Goal: Entertainment & Leisure: Consume media (video, audio)

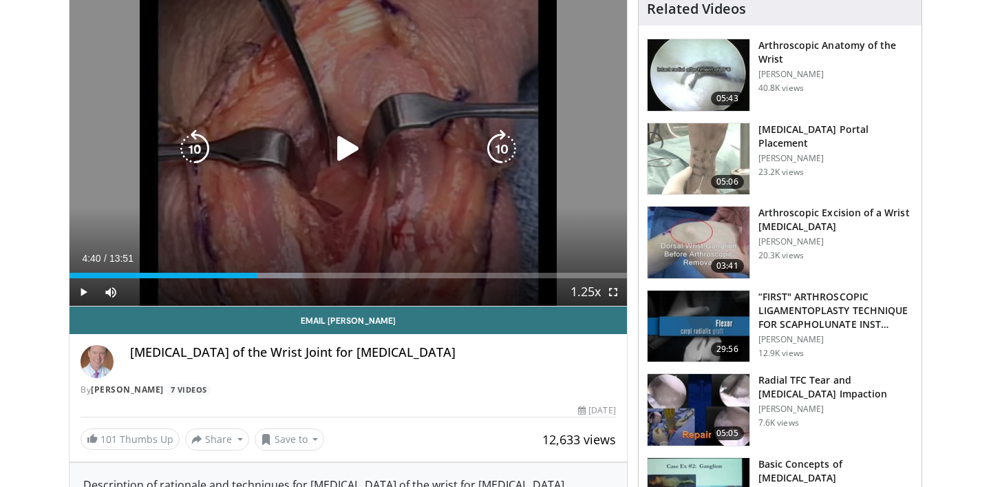
click at [213, 78] on div "10 seconds Tap to unmute" at bounding box center [349, 148] width 558 height 313
click at [366, 177] on div "10 seconds Tap to unmute" at bounding box center [349, 148] width 558 height 313
click at [348, 154] on icon "Video Player" at bounding box center [348, 148] width 39 height 39
click at [344, 159] on icon "Video Player" at bounding box center [348, 148] width 39 height 39
click at [420, 158] on div "Video Player" at bounding box center [348, 149] width 335 height 28
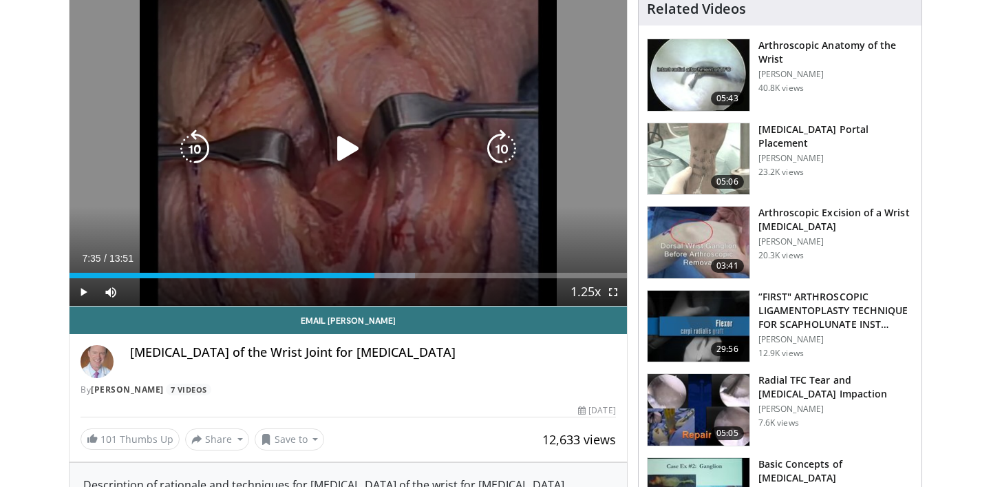
click at [351, 153] on icon "Video Player" at bounding box center [348, 148] width 39 height 39
click at [344, 146] on icon "Video Player" at bounding box center [348, 148] width 39 height 39
click at [269, 147] on div "Video Player" at bounding box center [348, 149] width 335 height 28
click at [329, 147] on icon "Video Player" at bounding box center [348, 148] width 39 height 39
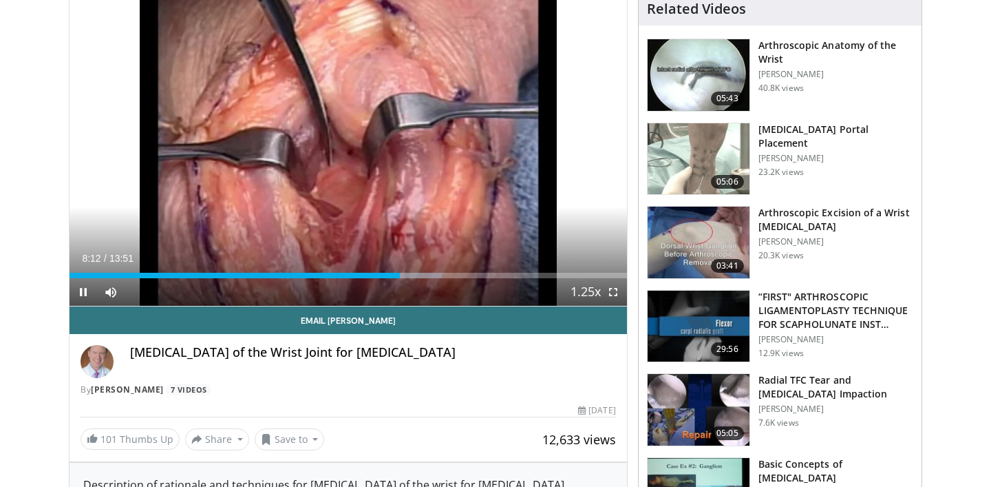
click at [395, 278] on div "Current Time 8:12 / Duration 13:51 Pause Skip Backward Skip Forward Mute Loaded…" at bounding box center [349, 292] width 558 height 28
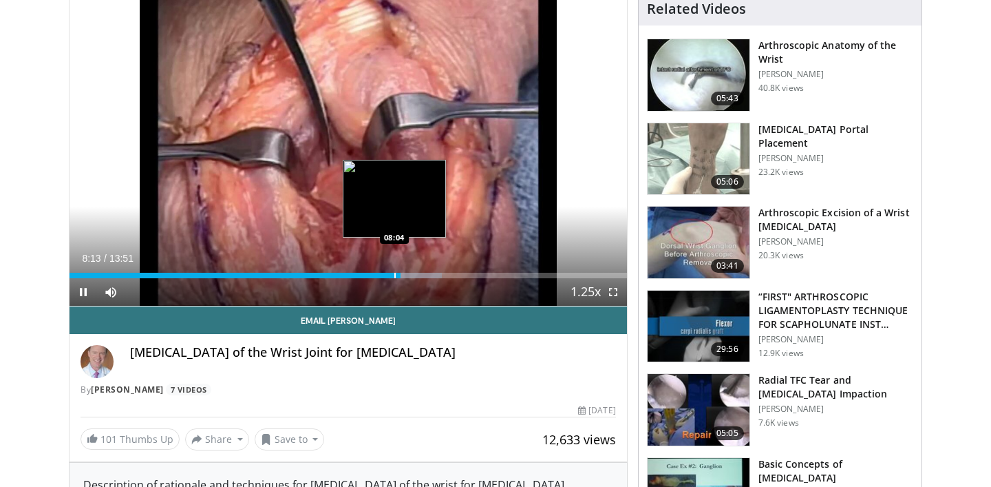
click at [395, 277] on div "Progress Bar" at bounding box center [395, 276] width 1 height 6
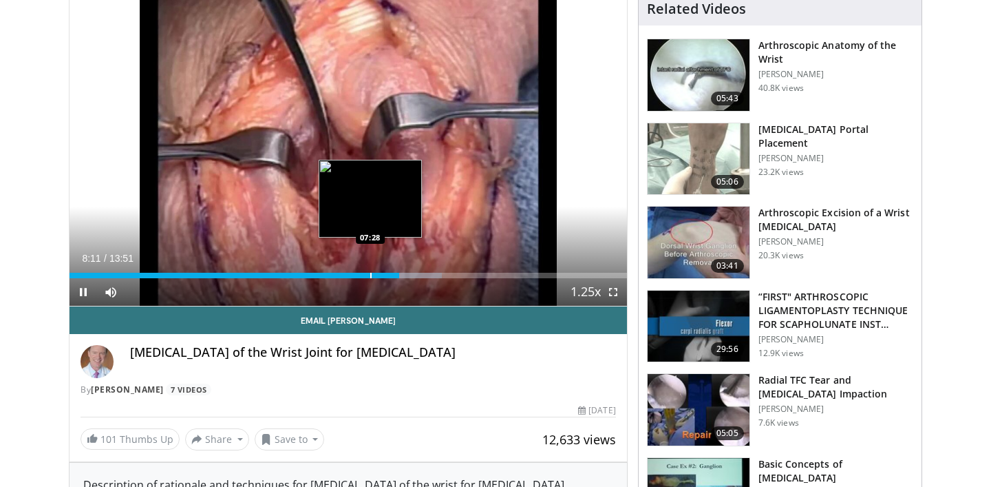
click at [370, 275] on div "Progress Bar" at bounding box center [370, 276] width 1 height 6
click at [378, 275] on div "Progress Bar" at bounding box center [378, 276] width 1 height 6
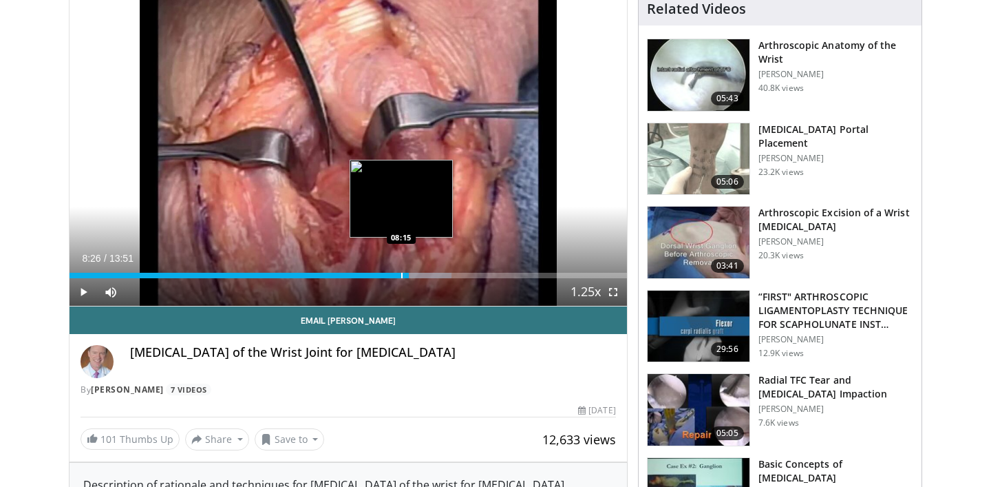
click at [401, 275] on div "Progress Bar" at bounding box center [401, 276] width 1 height 6
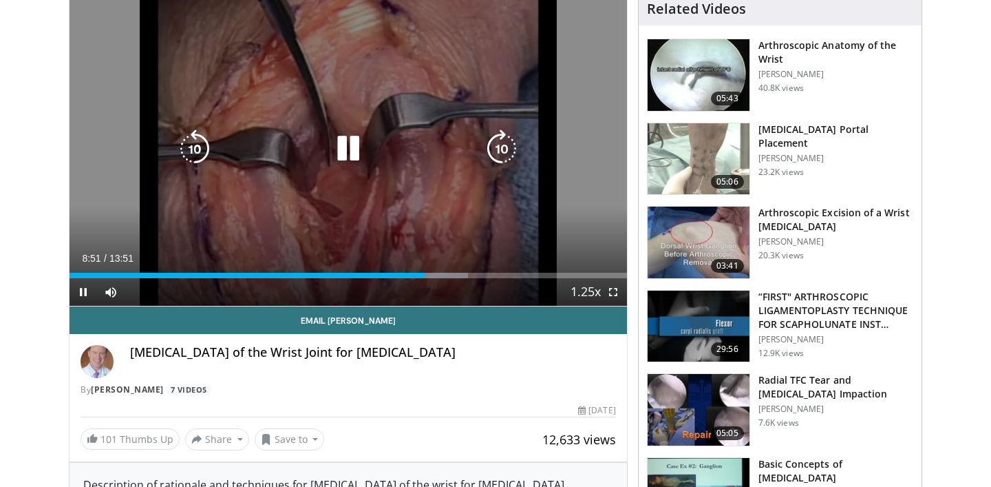
click at [339, 150] on icon "Video Player" at bounding box center [348, 148] width 39 height 39
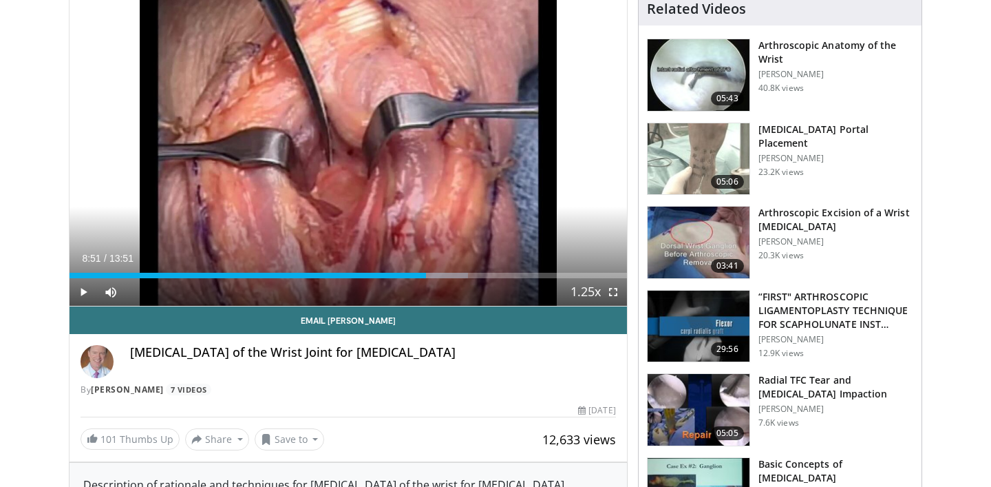
click at [331, 166] on div "10 seconds Tap to unmute" at bounding box center [349, 148] width 558 height 313
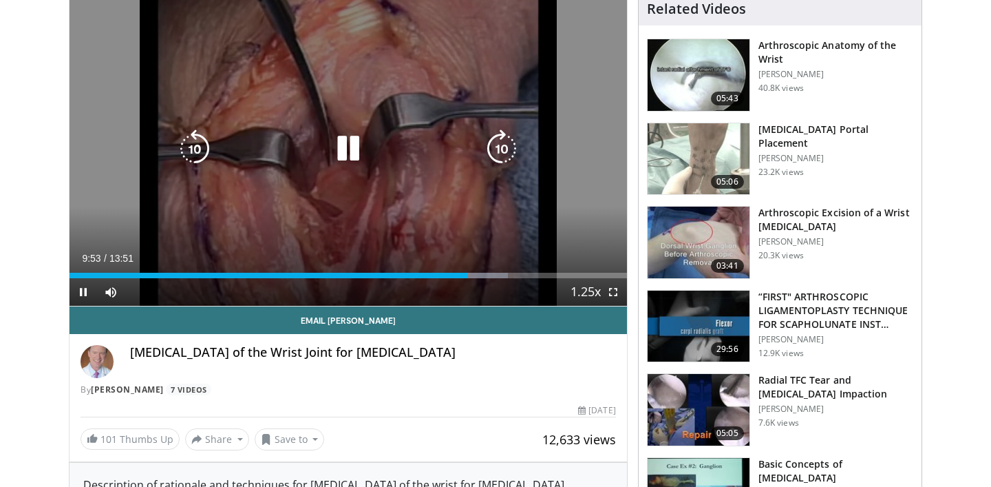
click at [200, 154] on icon "Video Player" at bounding box center [195, 148] width 39 height 39
click at [352, 169] on div "20 seconds Tap to unmute" at bounding box center [349, 148] width 558 height 313
click at [278, 111] on div "20 seconds Tap to unmute" at bounding box center [349, 148] width 558 height 313
click at [353, 164] on icon "Video Player" at bounding box center [348, 148] width 39 height 39
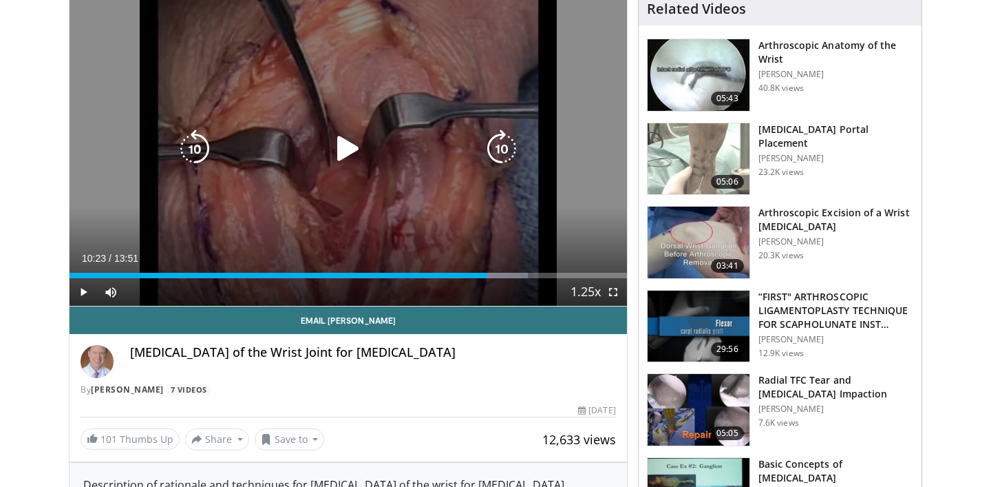
click at [412, 154] on div "Video Player" at bounding box center [348, 149] width 335 height 28
click at [361, 149] on icon "Video Player" at bounding box center [348, 148] width 39 height 39
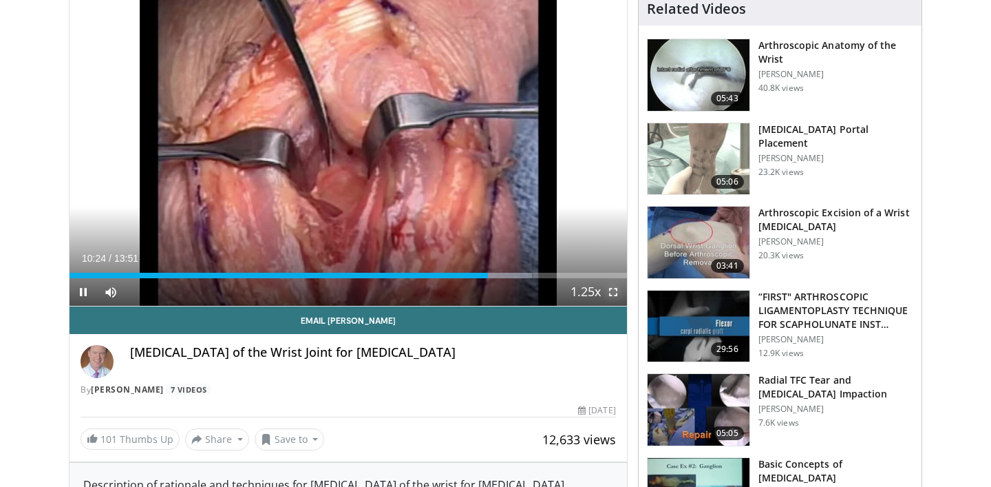
click at [613, 291] on span "Video Player" at bounding box center [614, 292] width 28 height 28
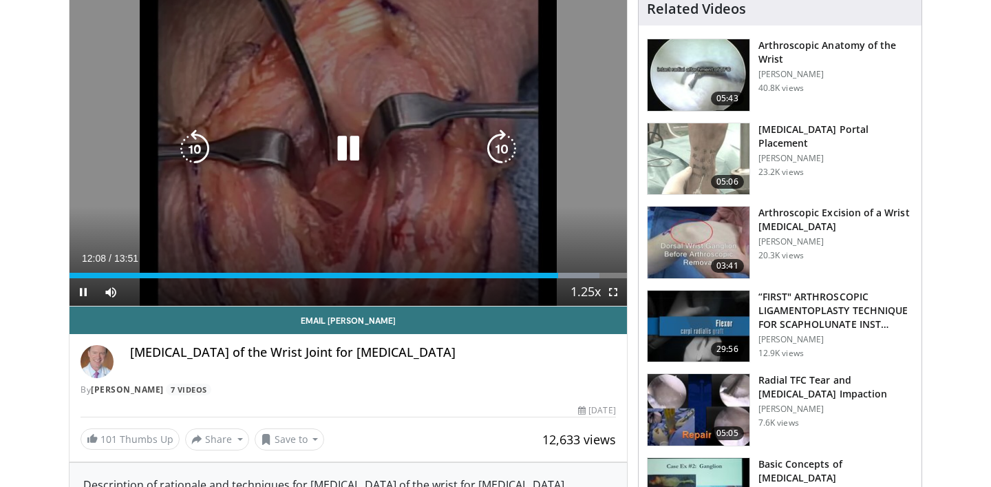
click at [344, 144] on icon "Video Player" at bounding box center [348, 148] width 39 height 39
